Goal: Register for event/course

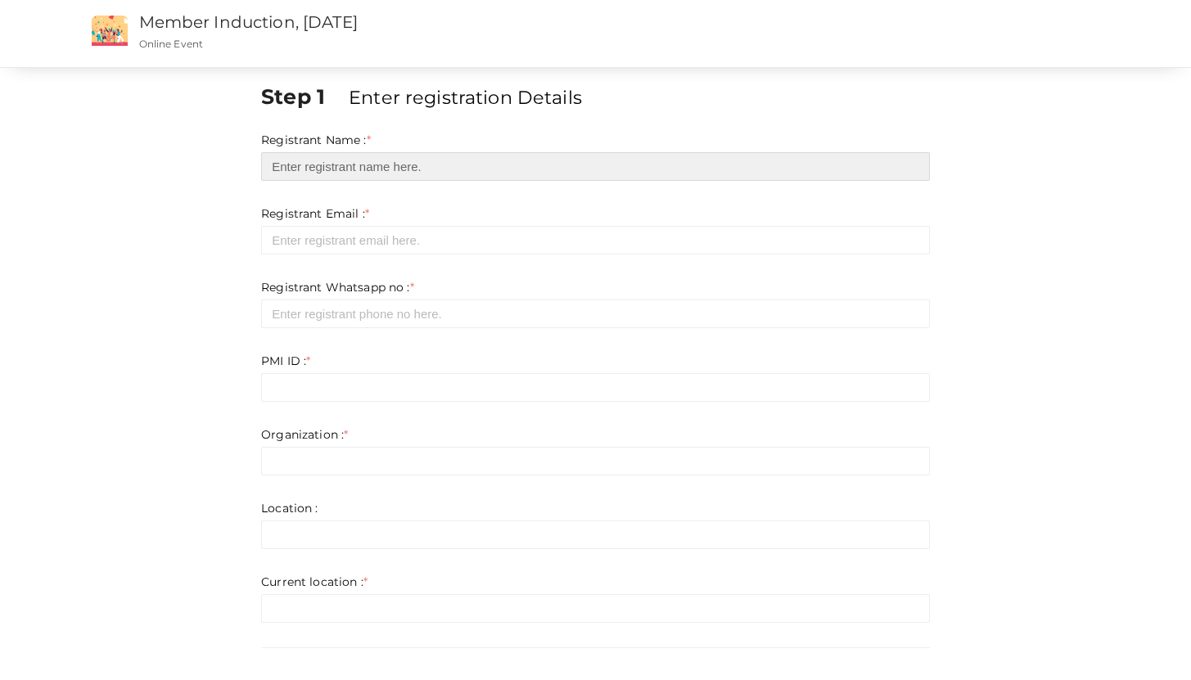
click at [438, 162] on input "text" at bounding box center [595, 166] width 669 height 29
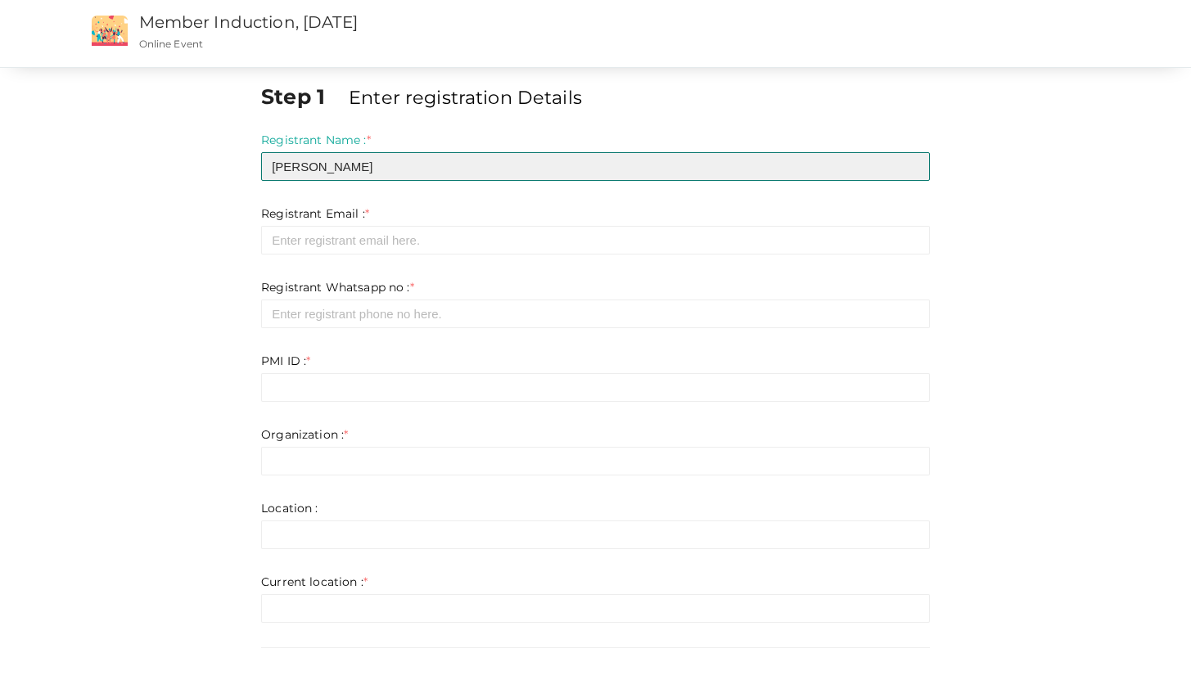
type input "[PERSON_NAME]"
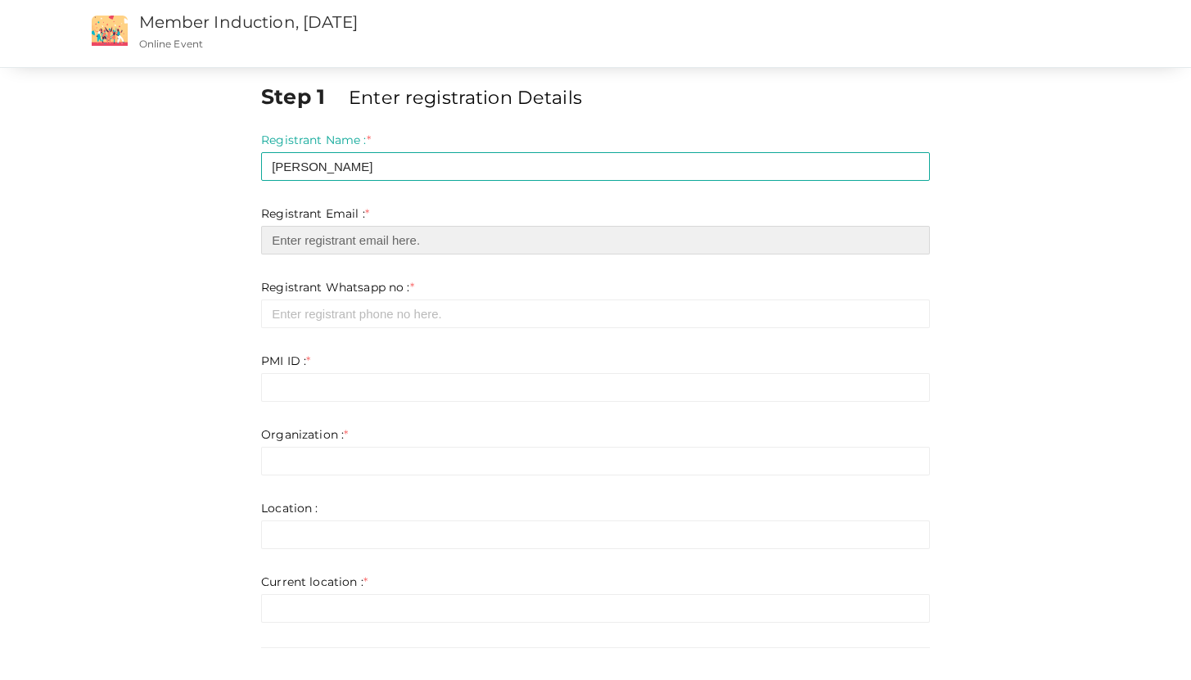
click at [440, 237] on input "email" at bounding box center [595, 240] width 669 height 29
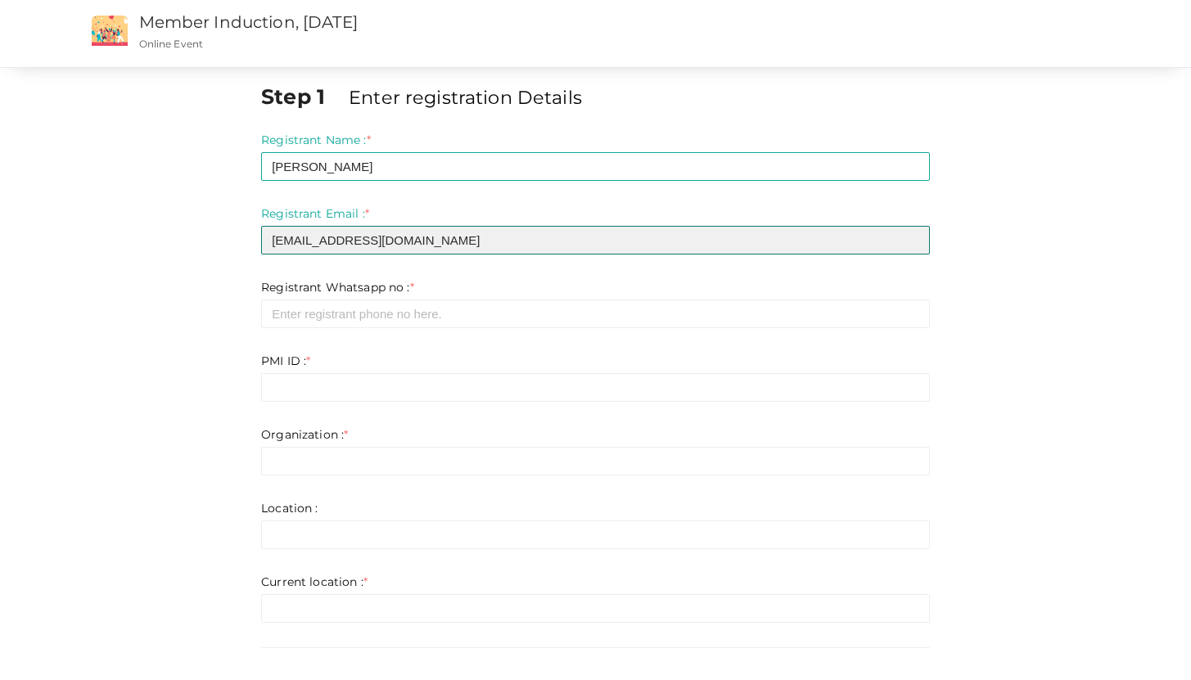
type input "[EMAIL_ADDRESS][DOMAIN_NAME]"
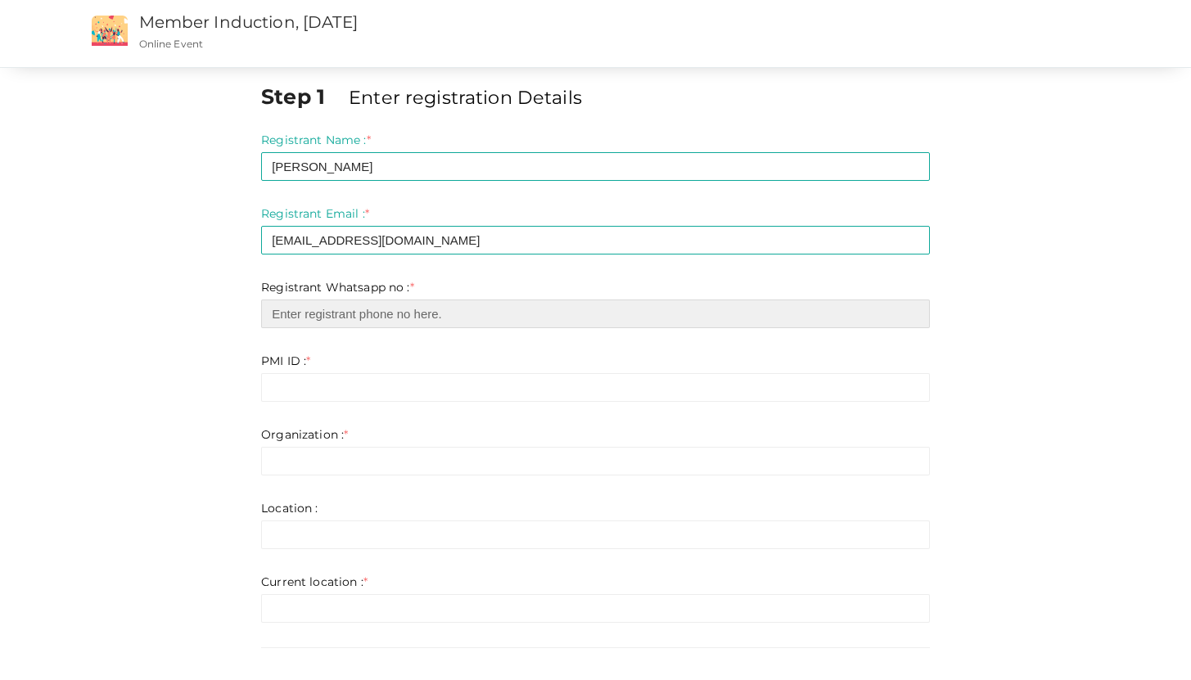
click at [361, 315] on input "number" at bounding box center [595, 314] width 669 height 29
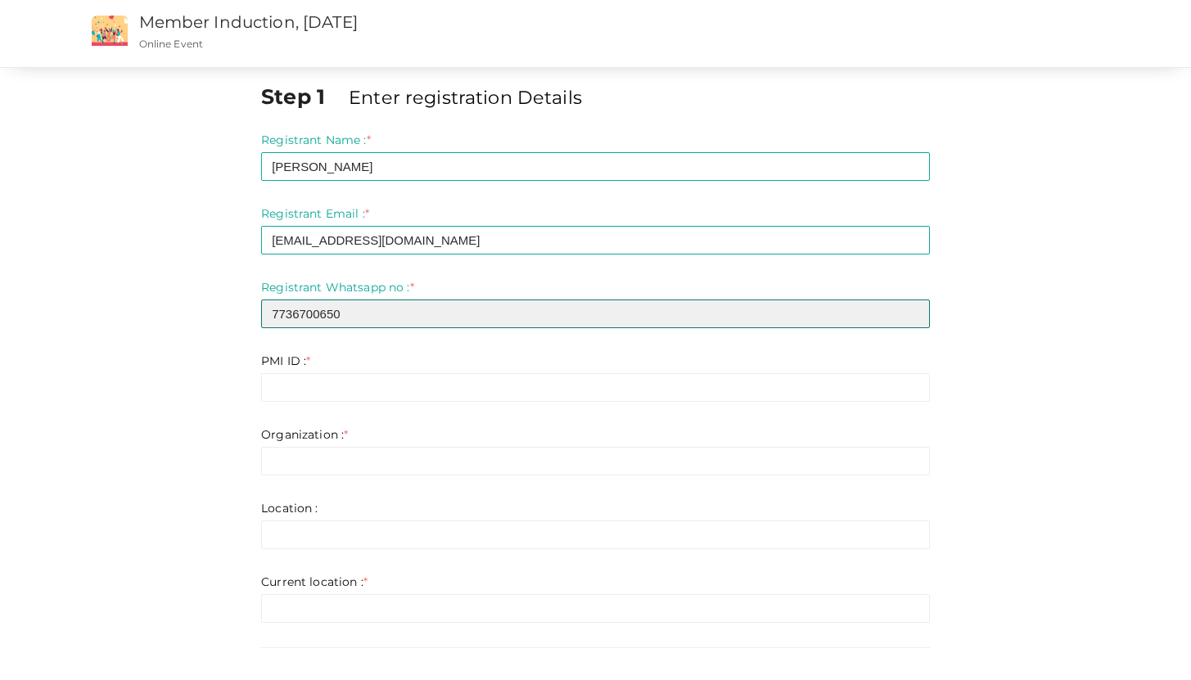
type input "7736700650"
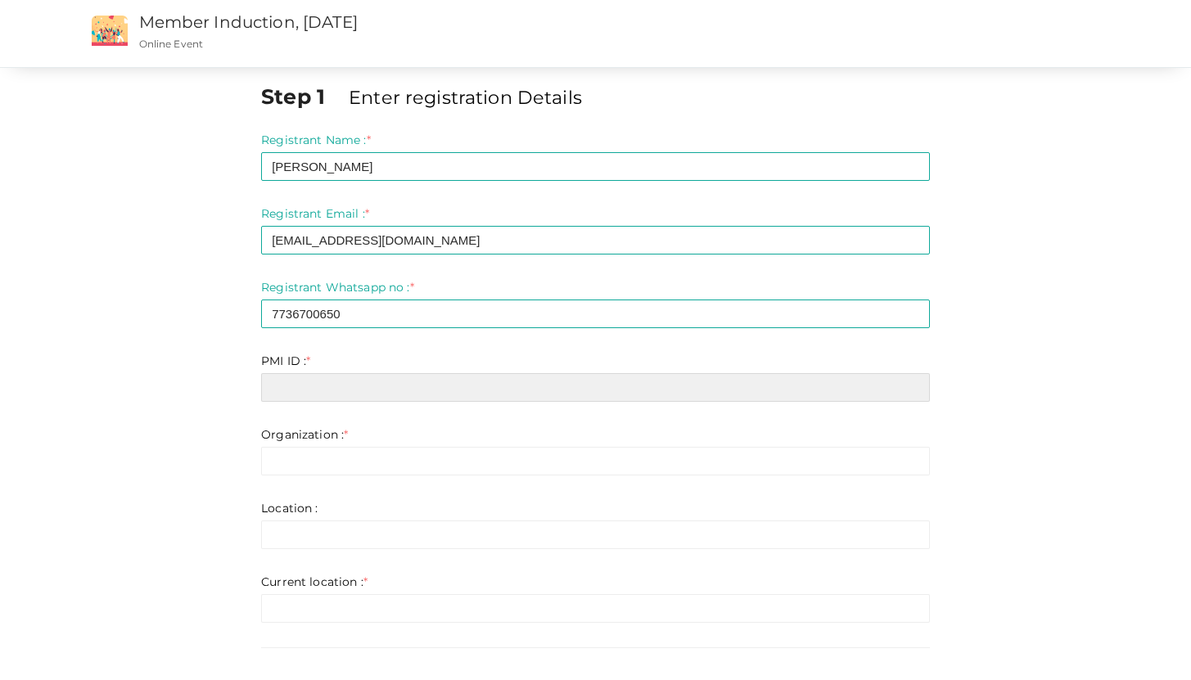
click at [332, 392] on input "text" at bounding box center [595, 387] width 669 height 29
paste input "11876725"
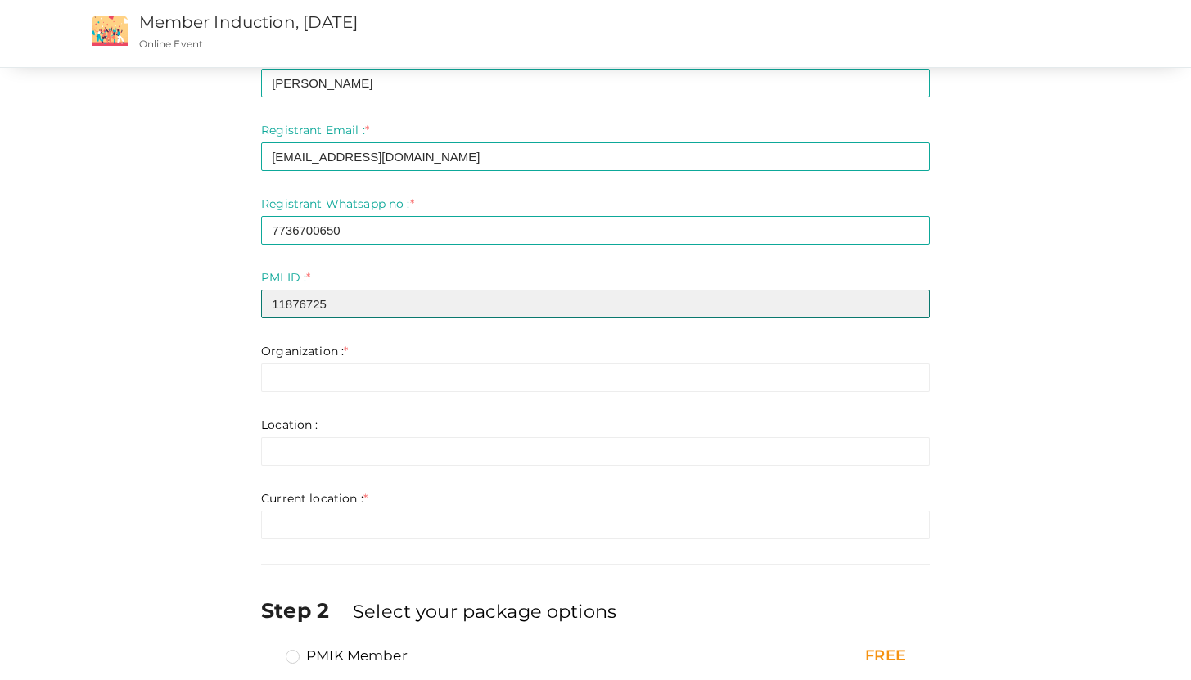
scroll to position [92, 0]
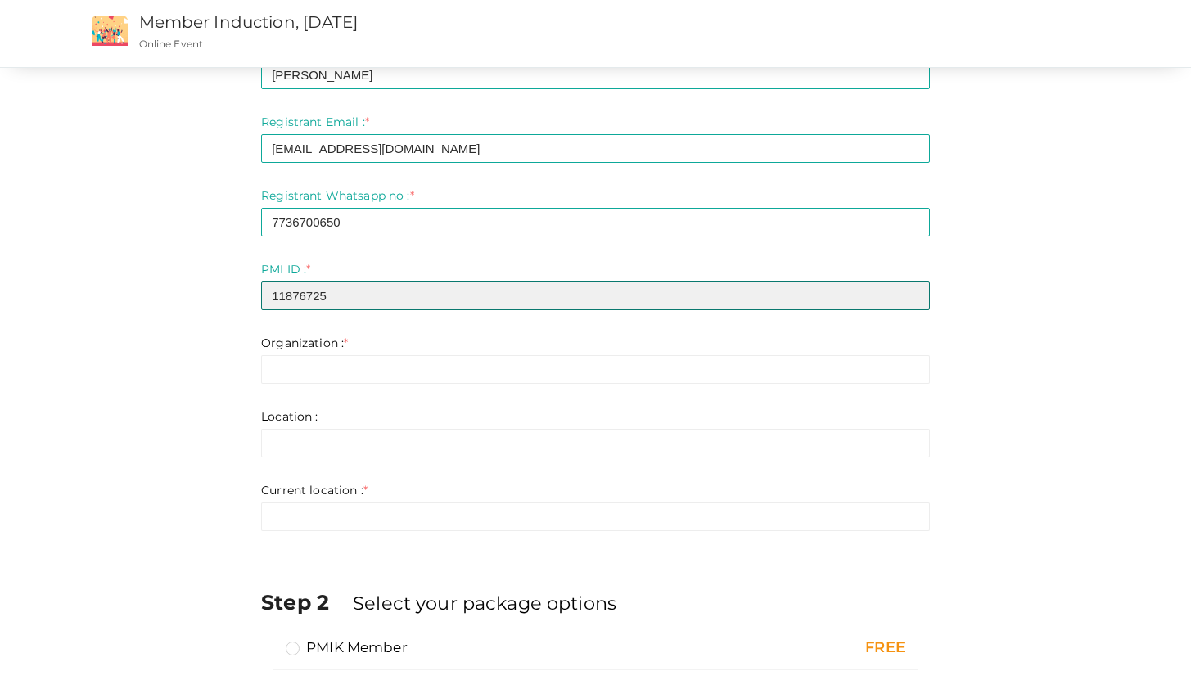
type input "11876725"
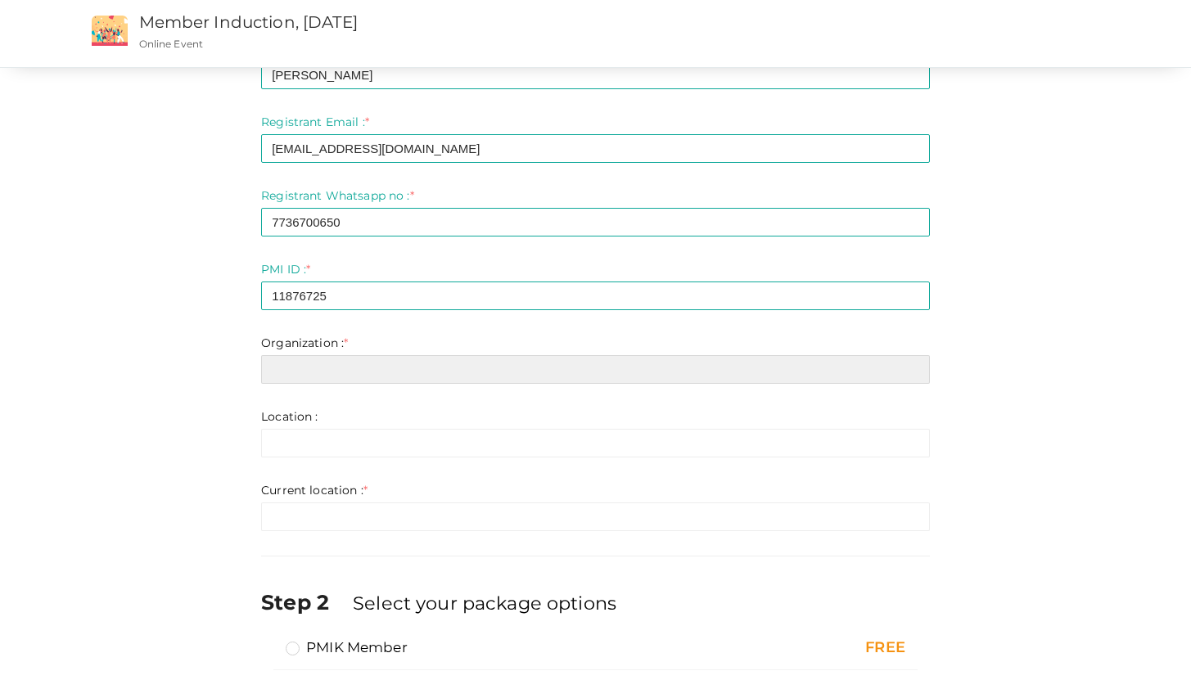
click at [340, 372] on input "text" at bounding box center [595, 369] width 669 height 29
type input "UST"
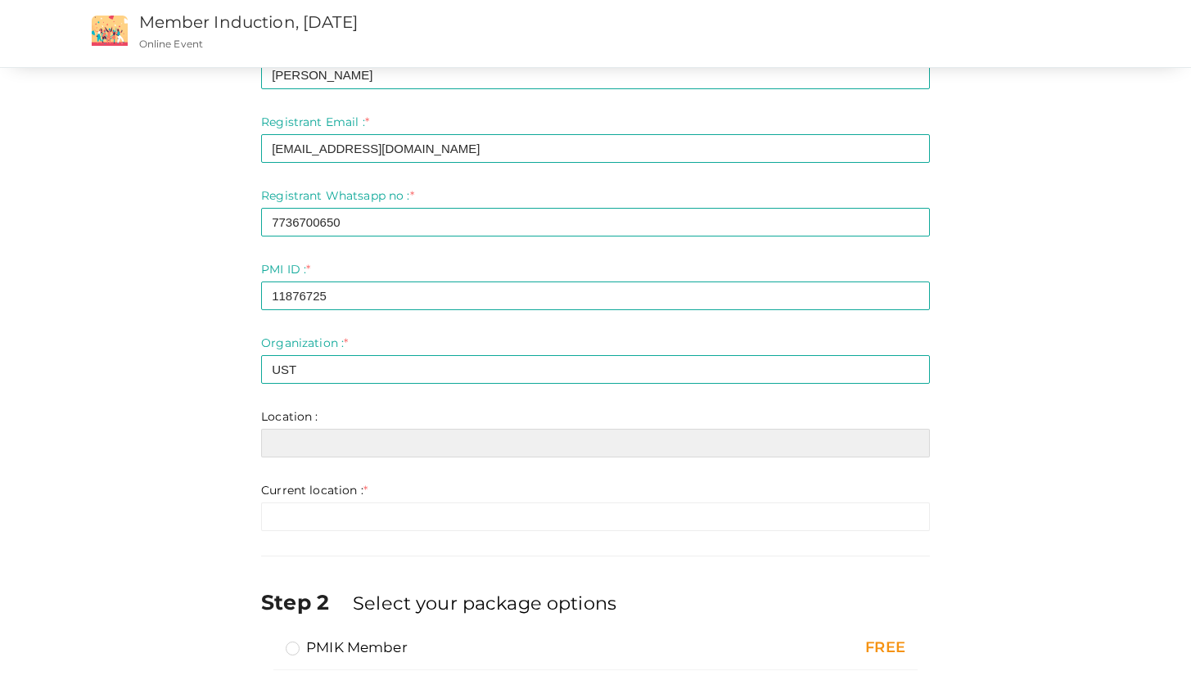
click at [329, 442] on input "text" at bounding box center [595, 443] width 669 height 29
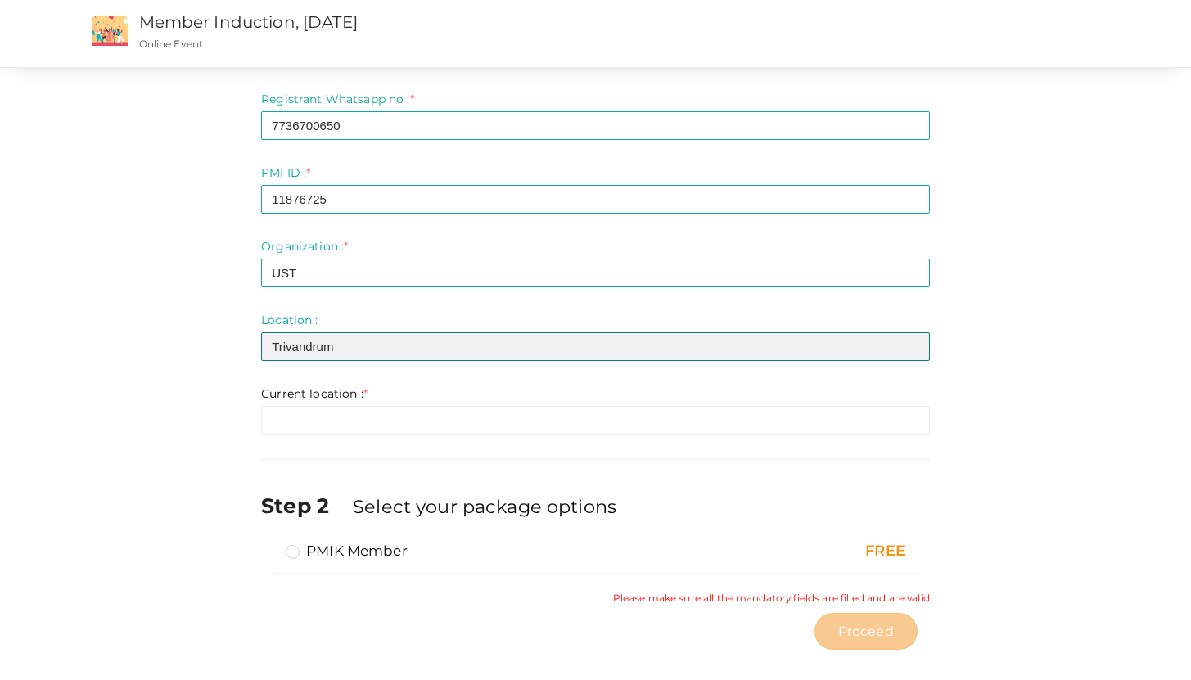
scroll to position [195, 0]
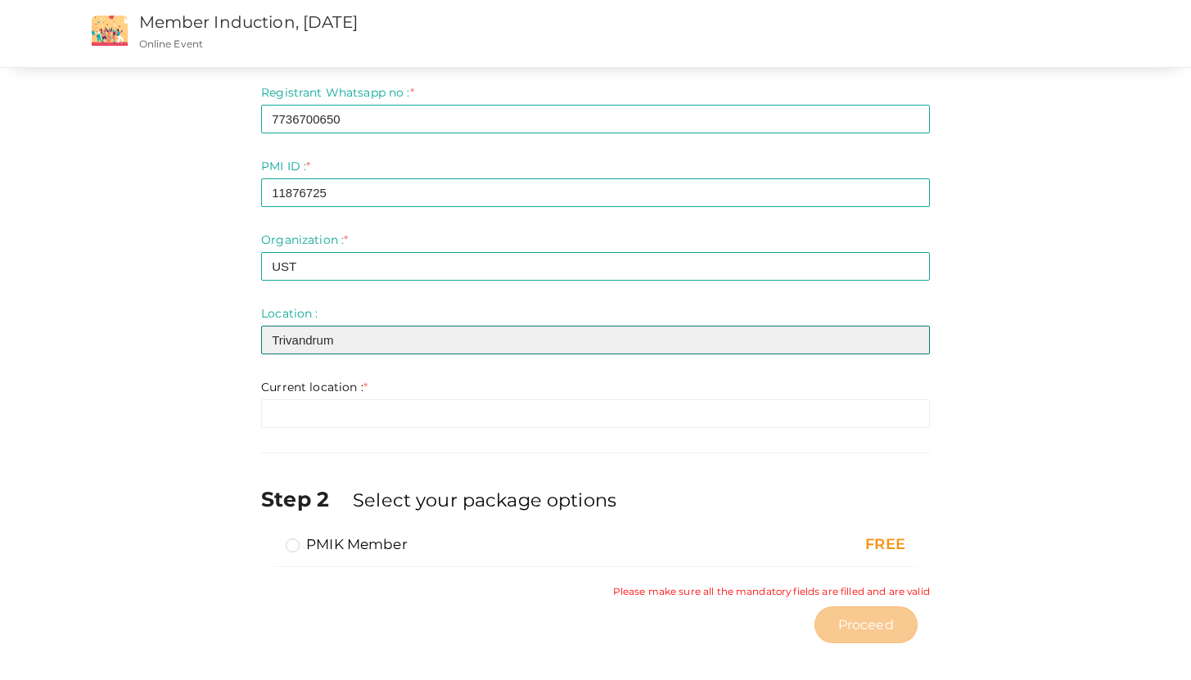
type input "Trivandrum"
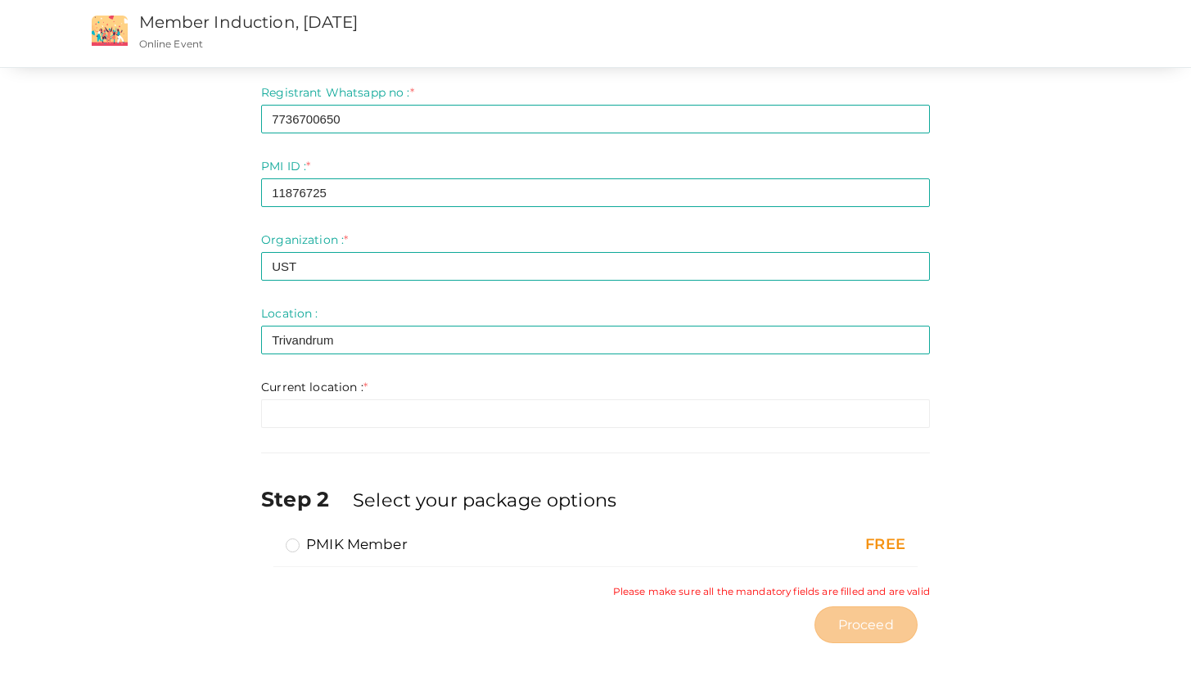
click at [372, 392] on div "Current location : * Invalid Email Required. Limit exceeds. Limit is - Invalid …" at bounding box center [595, 403] width 669 height 49
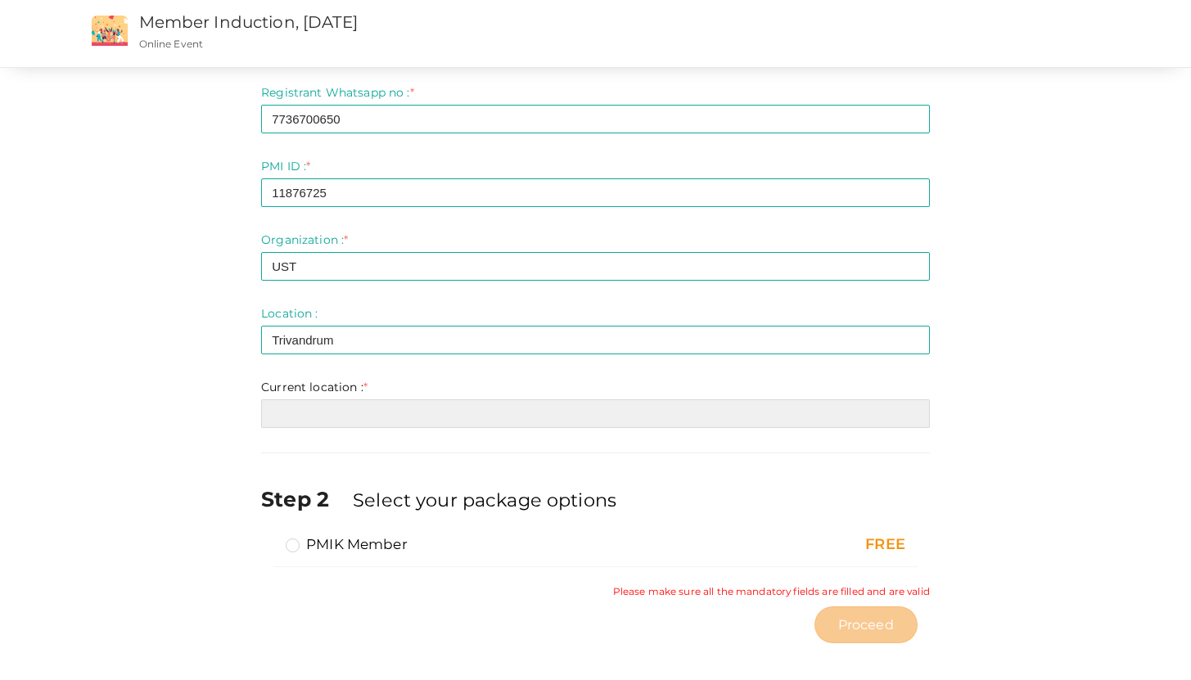
click at [346, 414] on input "text" at bounding box center [595, 414] width 669 height 29
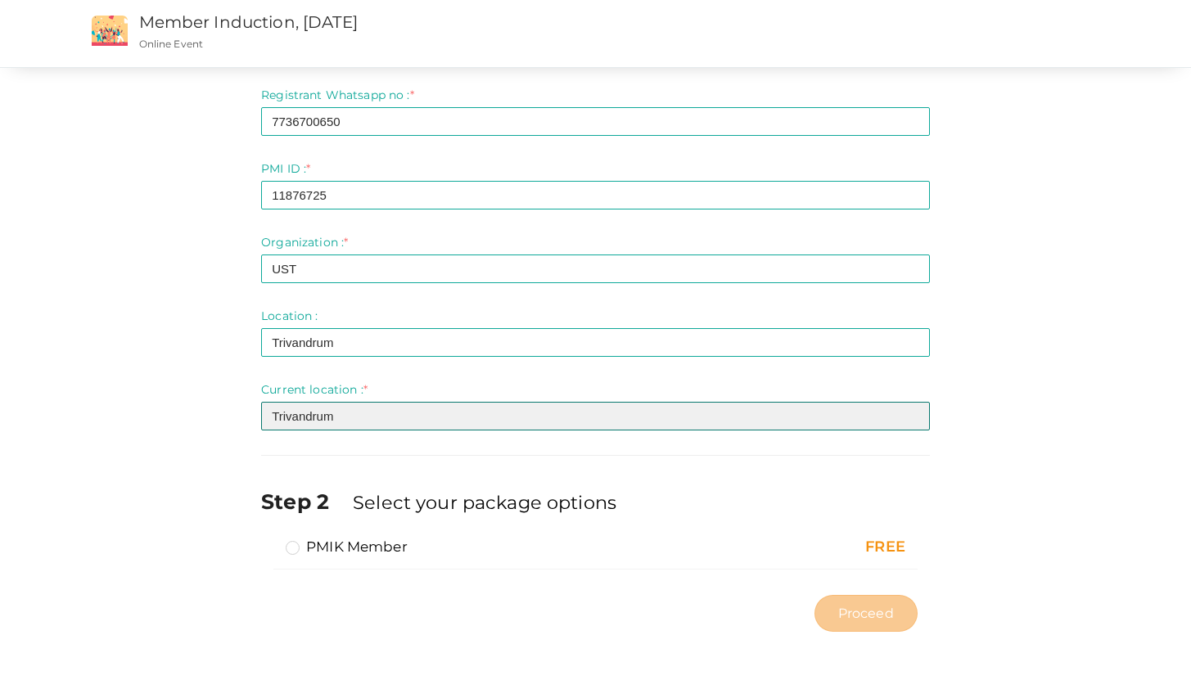
type input "Trivandrum"
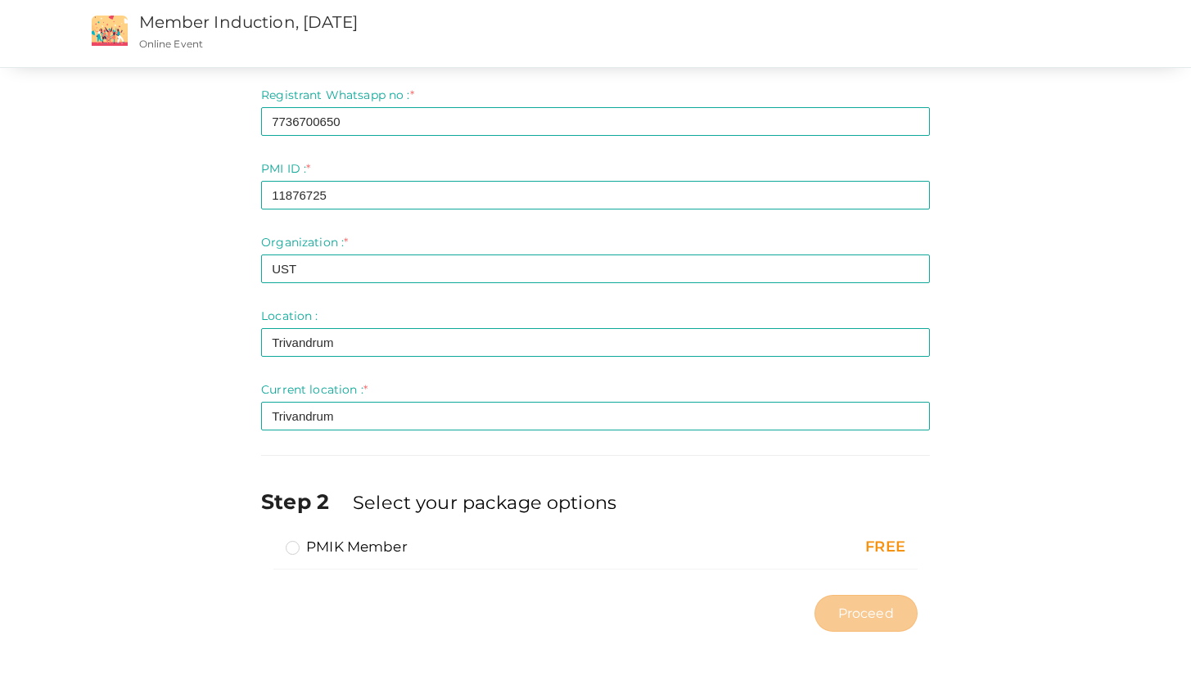
click at [296, 549] on label "PMIK Member" at bounding box center [347, 547] width 122 height 20
click at [269, 540] on input "PMIK Member" at bounding box center [269, 540] width 0 height 0
click at [876, 614] on span "Proceed" at bounding box center [866, 613] width 56 height 19
